Goal: Information Seeking & Learning: Find specific fact

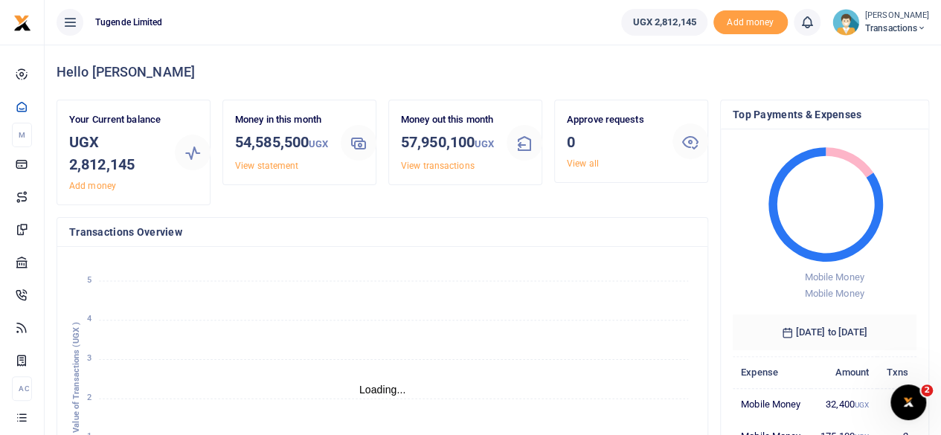
scroll to position [12, 12]
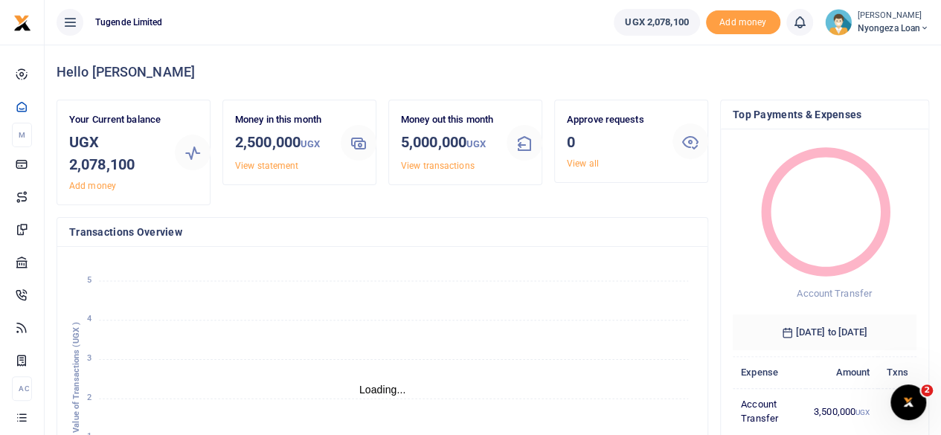
scroll to position [12, 12]
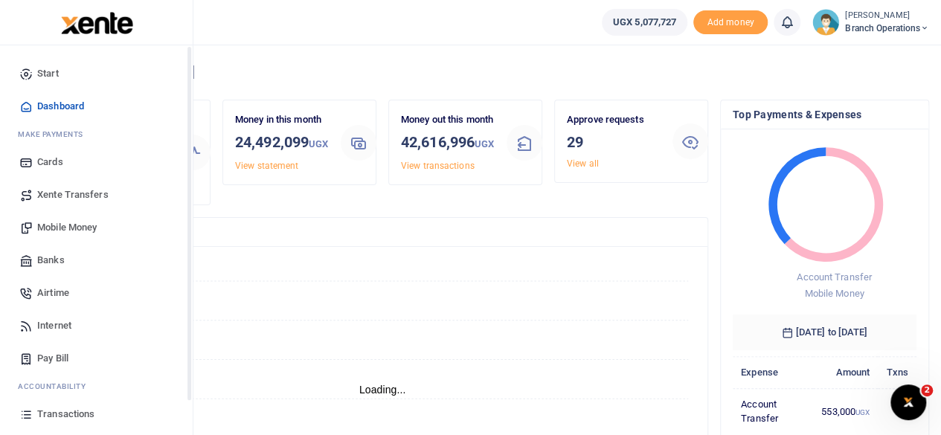
scroll to position [95, 0]
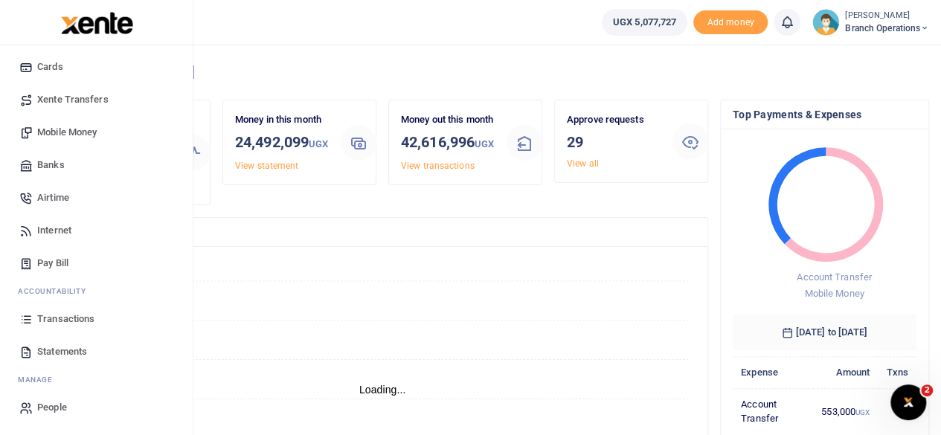
click at [69, 315] on span "Transactions" at bounding box center [65, 319] width 57 height 15
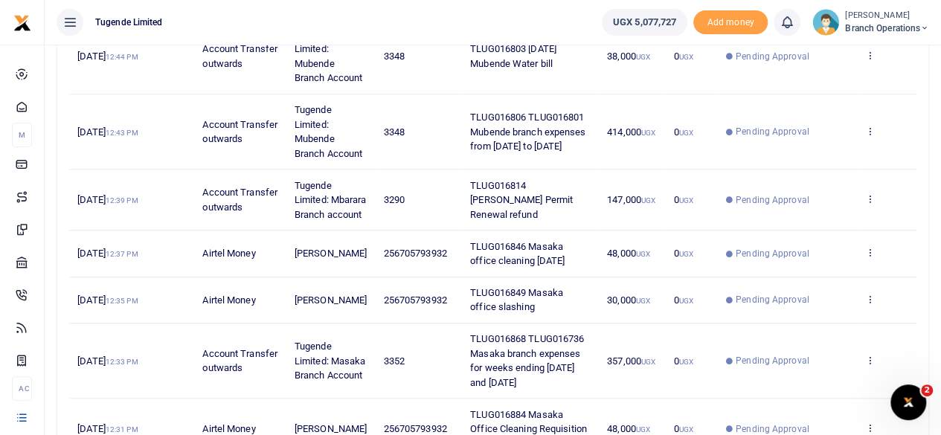
scroll to position [708, 0]
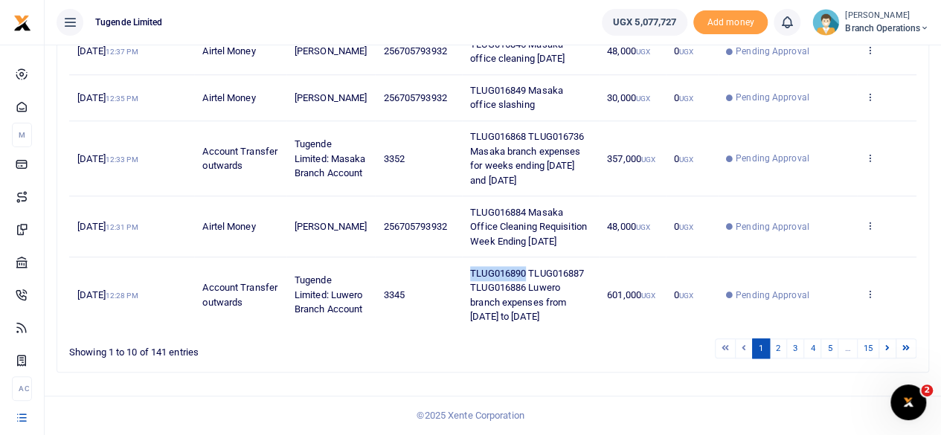
drag, startPoint x: 524, startPoint y: 278, endPoint x: 467, endPoint y: 278, distance: 56.6
click at [470, 278] on span "TLUG016890 TLUG016887 TLUG016886 Luwero branch expenses from [DATE] to [DATE]" at bounding box center [527, 295] width 114 height 55
copy span "TLUG016890"
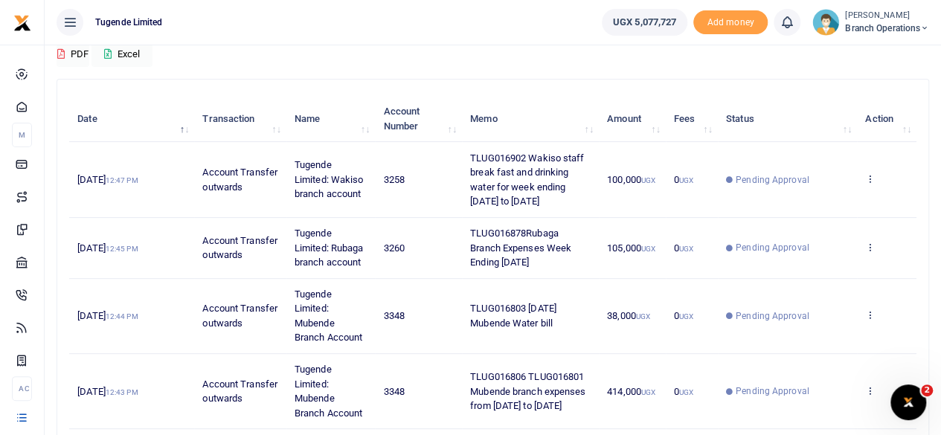
scroll to position [137, 0]
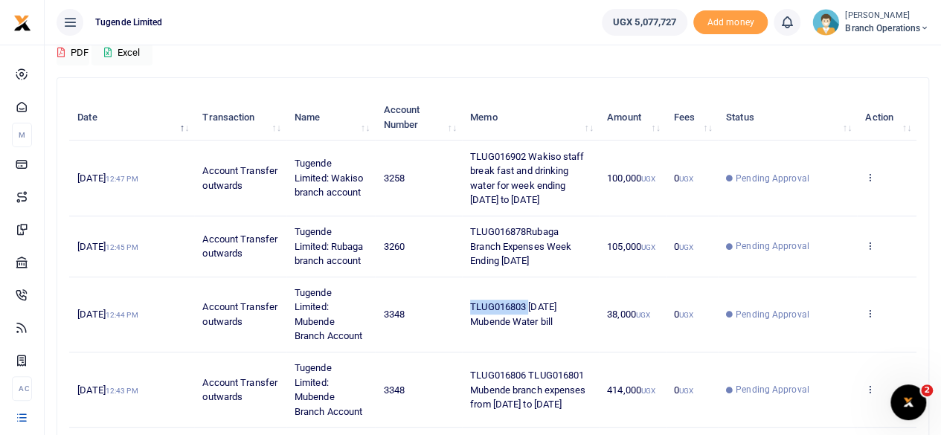
drag, startPoint x: 525, startPoint y: 327, endPoint x: 464, endPoint y: 328, distance: 61.0
click at [464, 328] on td "TLUG016803 [DATE] Mubende Water bill" at bounding box center [530, 315] width 137 height 75
copy span "TLUG016803"
